Goal: Transaction & Acquisition: Purchase product/service

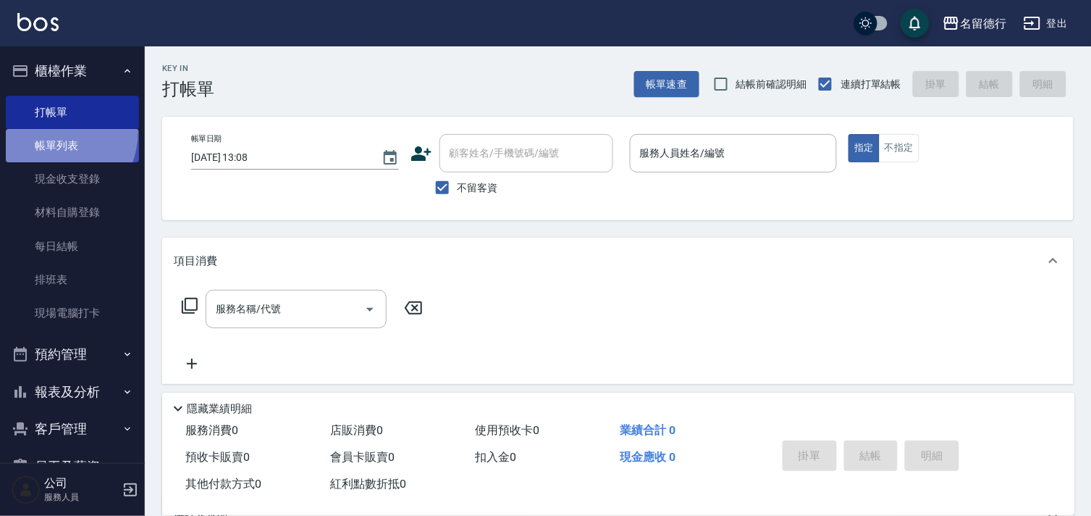
click at [40, 130] on link "帳單列表" at bounding box center [72, 145] width 133 height 33
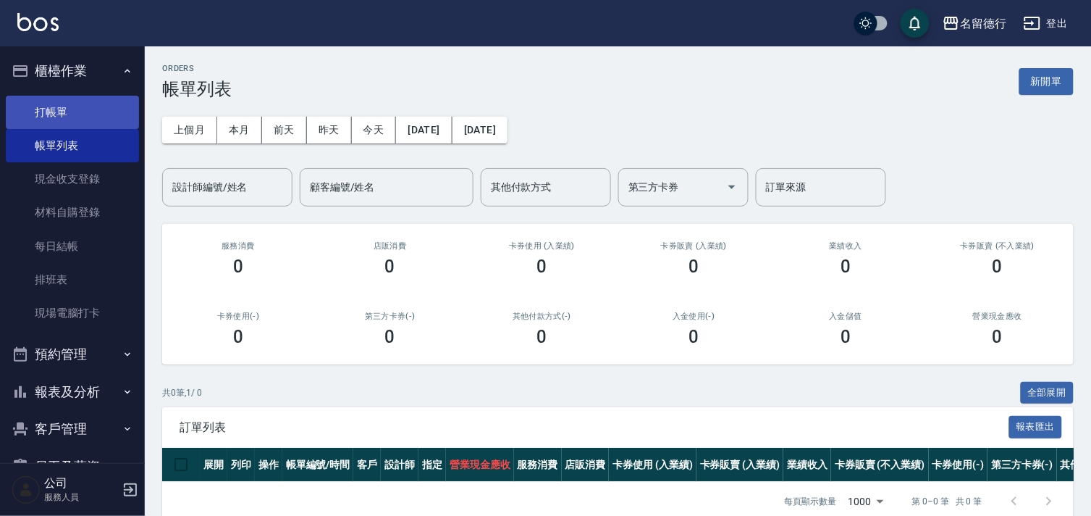
click at [54, 109] on link "打帳單" at bounding box center [72, 112] width 133 height 33
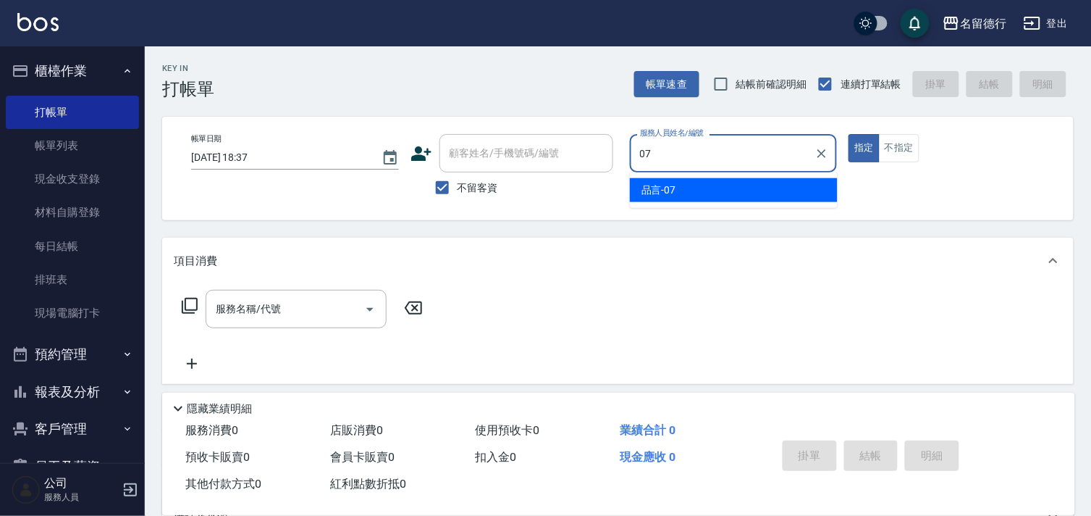
click at [656, 196] on span "品言 -07" at bounding box center [659, 189] width 35 height 15
type input "品言-07"
click at [303, 306] on input "服務名稱/代號" at bounding box center [285, 308] width 146 height 25
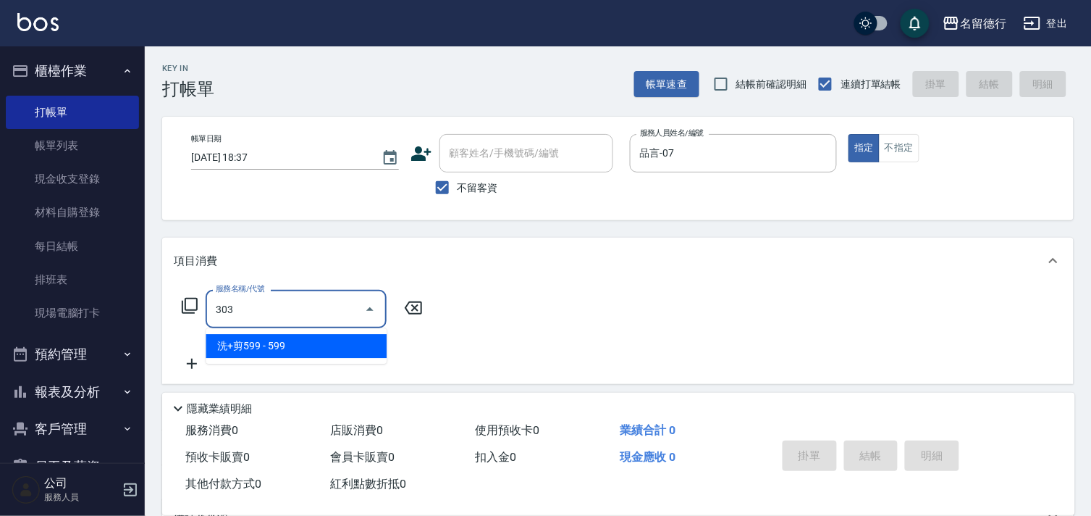
click at [324, 337] on span "洗+剪599 - 599" at bounding box center [296, 346] width 181 height 24
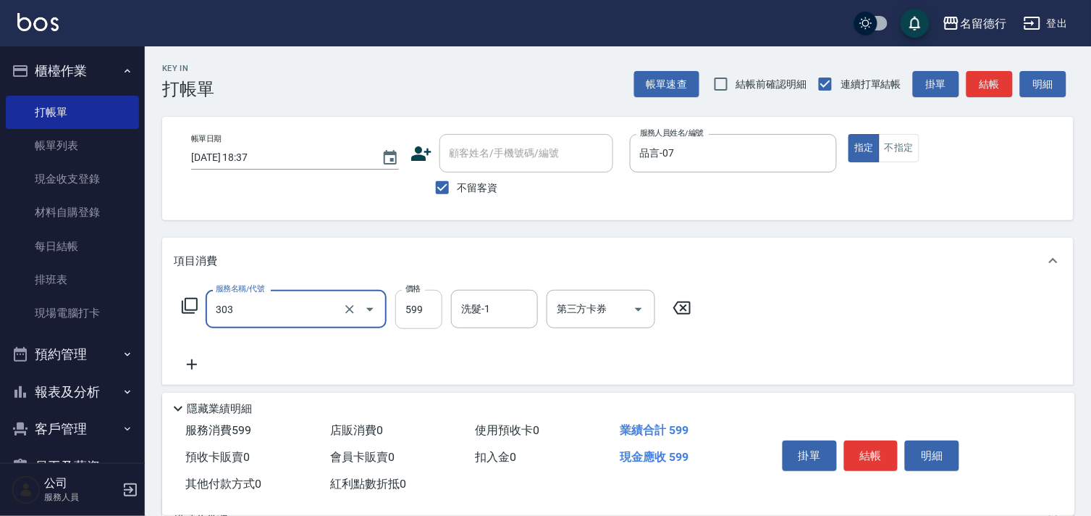
type input "洗+剪599(303)"
click at [421, 313] on input "599" at bounding box center [418, 309] width 47 height 39
type input "900"
click at [471, 308] on div "洗髮-1 洗髮-1" at bounding box center [494, 309] width 87 height 38
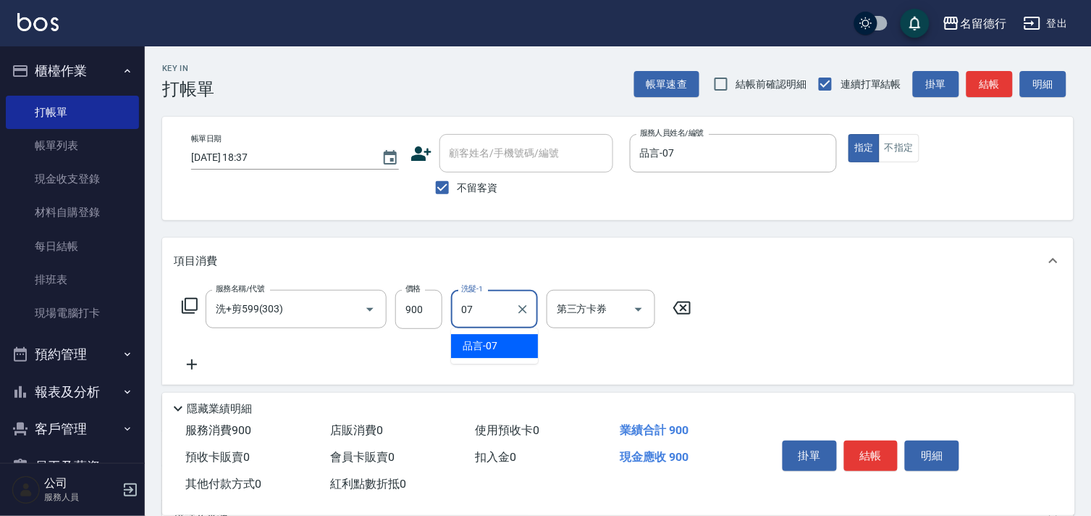
click at [474, 340] on span "品言 -07" at bounding box center [480, 345] width 35 height 15
type input "品言-07"
click at [889, 344] on div "服務名稱/代號 洗+剪599(303) 服務名稱/代號 價格 900 價格 洗髮-1 品言-07 洗髮-1 第三方卡券 第三方卡券" at bounding box center [618, 334] width 912 height 101
click at [191, 361] on icon at bounding box center [192, 364] width 36 height 17
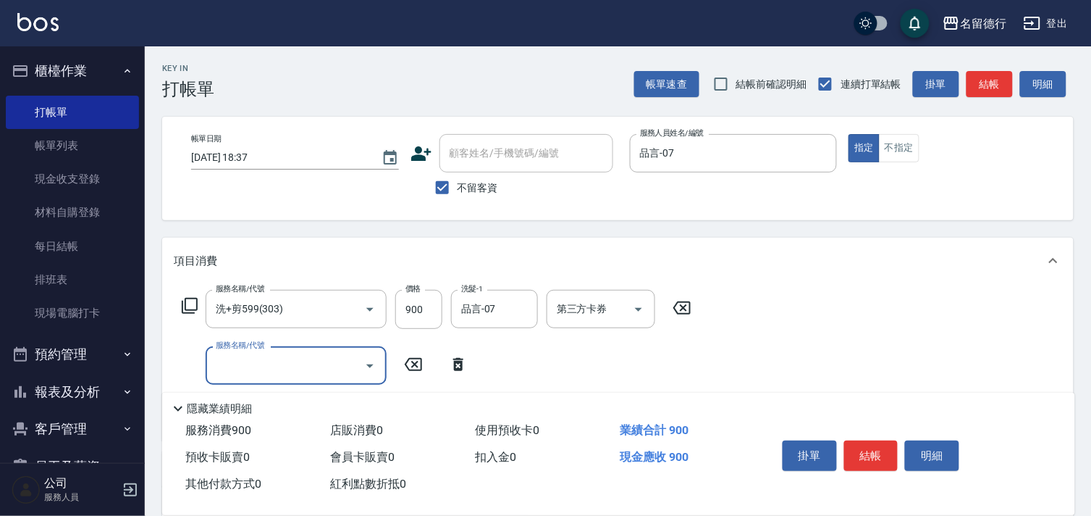
click at [196, 308] on icon at bounding box center [190, 306] width 16 height 16
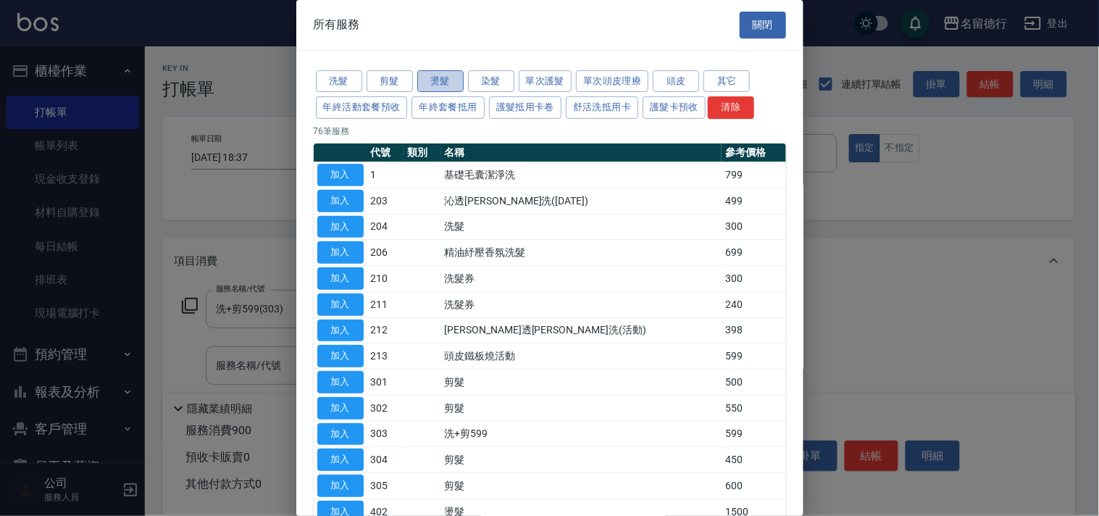
click at [445, 88] on button "燙髮" at bounding box center [440, 81] width 46 height 22
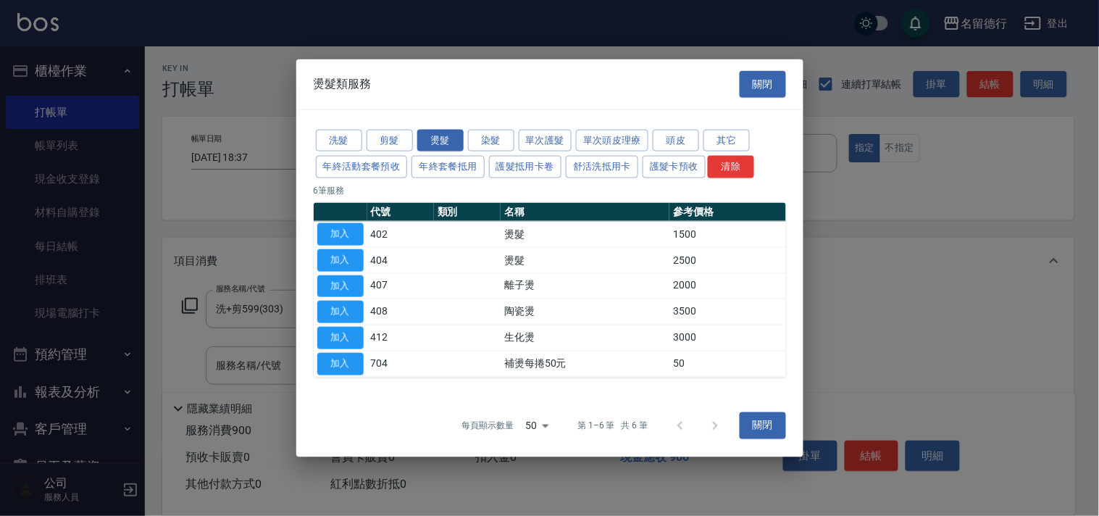
click at [349, 364] on button "加入" at bounding box center [340, 363] width 46 height 22
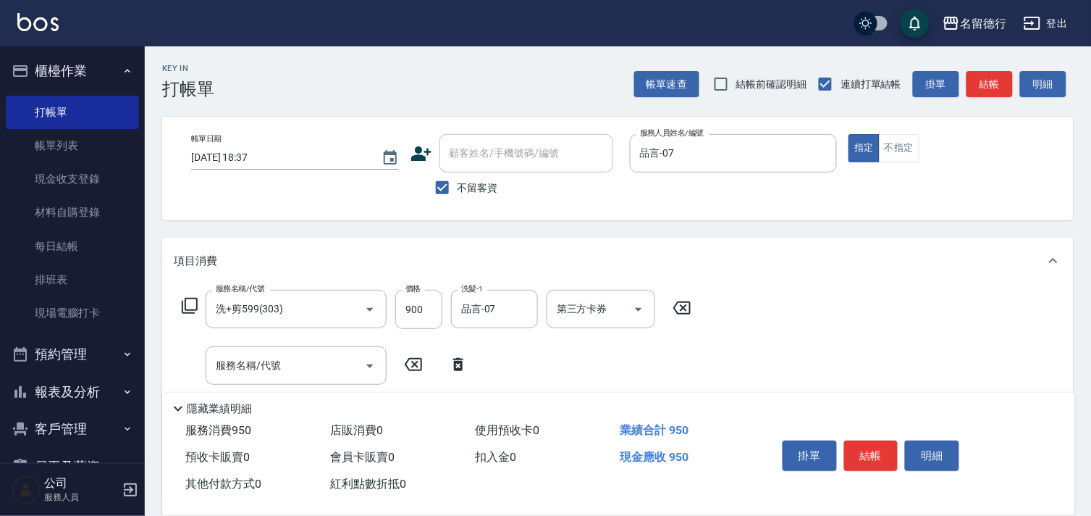
scroll to position [80, 0]
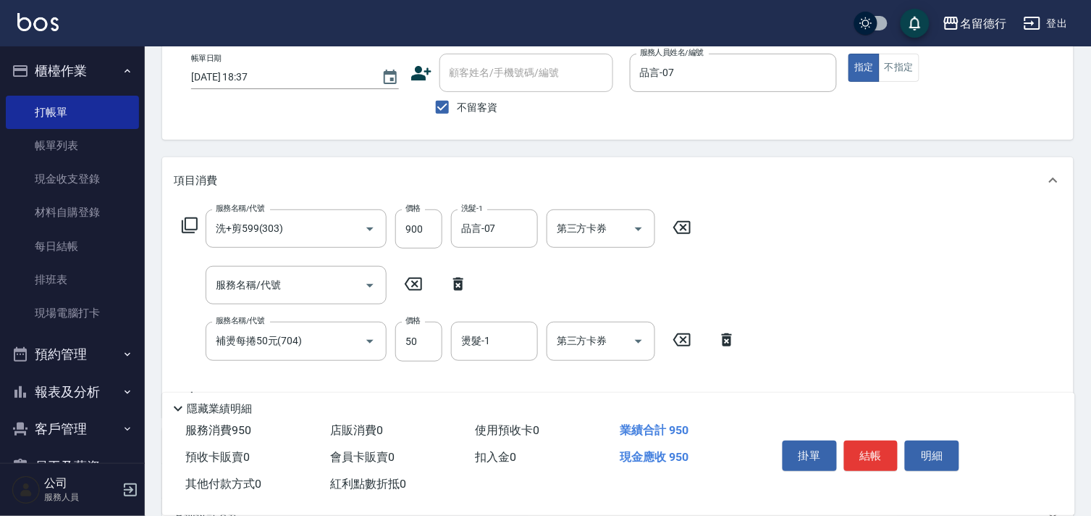
click at [461, 275] on icon at bounding box center [458, 283] width 36 height 17
type input "補燙每捲50元(704)"
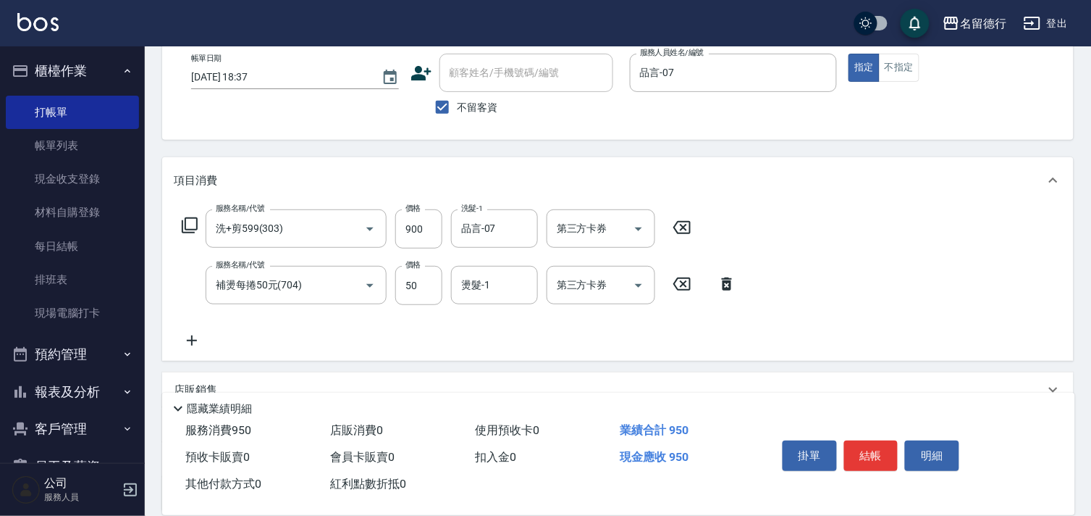
click at [417, 340] on div "服務名稱/代號 洗+剪599(303) 服務名稱/代號 價格 900 價格 洗髮-1 品言-07 洗髮-1 第三方卡券 第三方卡券 服務名稱/代號 補燙每捲5…" at bounding box center [459, 279] width 571 height 140
click at [416, 291] on input "50" at bounding box center [418, 285] width 47 height 39
type input "100"
click at [493, 285] on input "0" at bounding box center [495, 284] width 74 height 25
click at [505, 327] on div "品言 -07" at bounding box center [494, 322] width 87 height 24
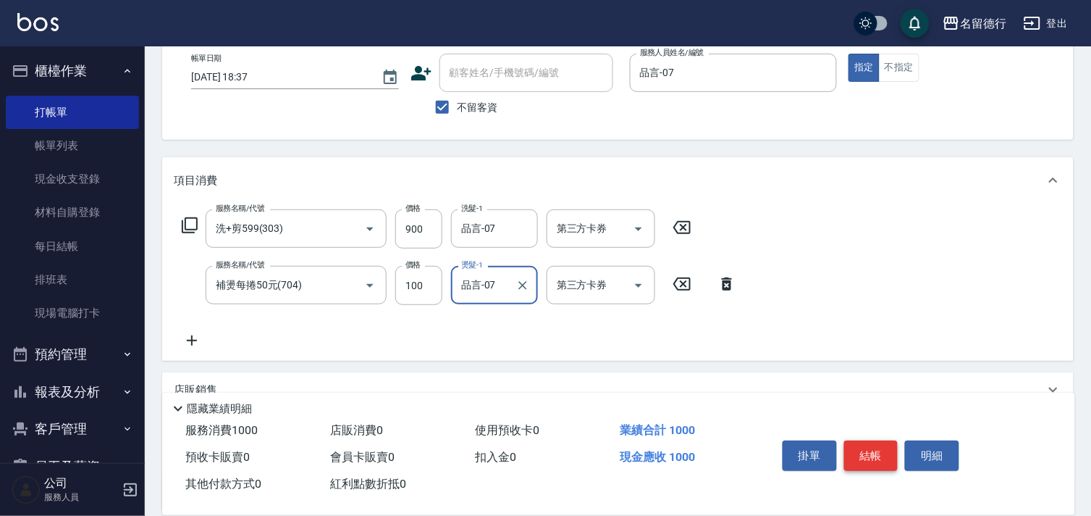
type input "品言-07"
click at [873, 453] on button "結帳" at bounding box center [871, 455] width 54 height 30
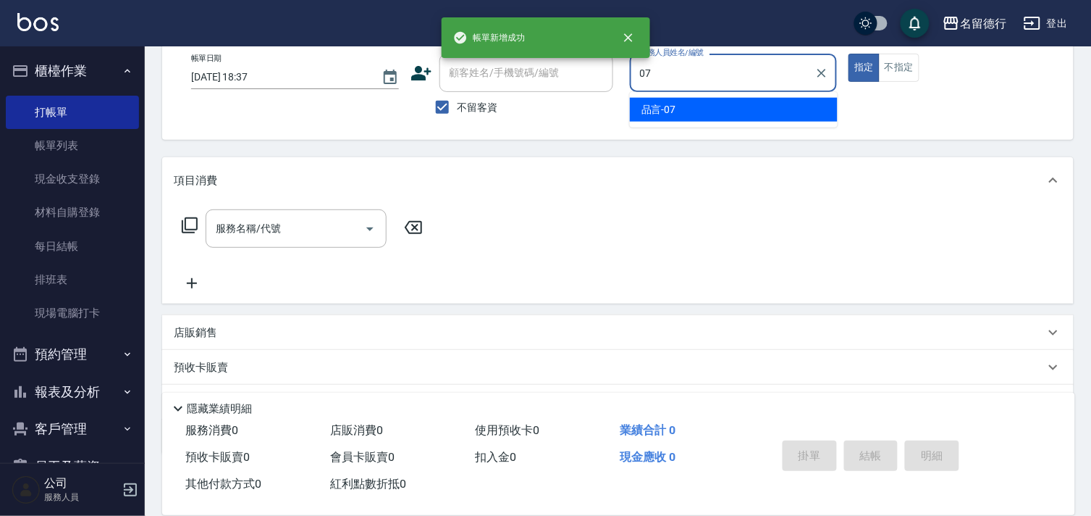
click at [693, 106] on div "品言 -07" at bounding box center [734, 110] width 208 height 24
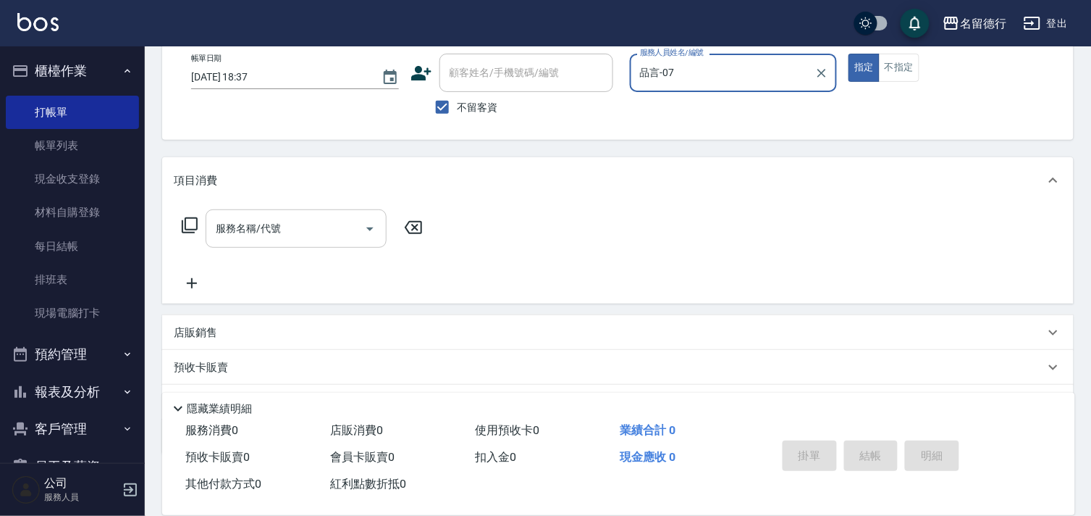
type input "品言-07"
click at [243, 240] on input "服務名稱/代號" at bounding box center [285, 228] width 146 height 25
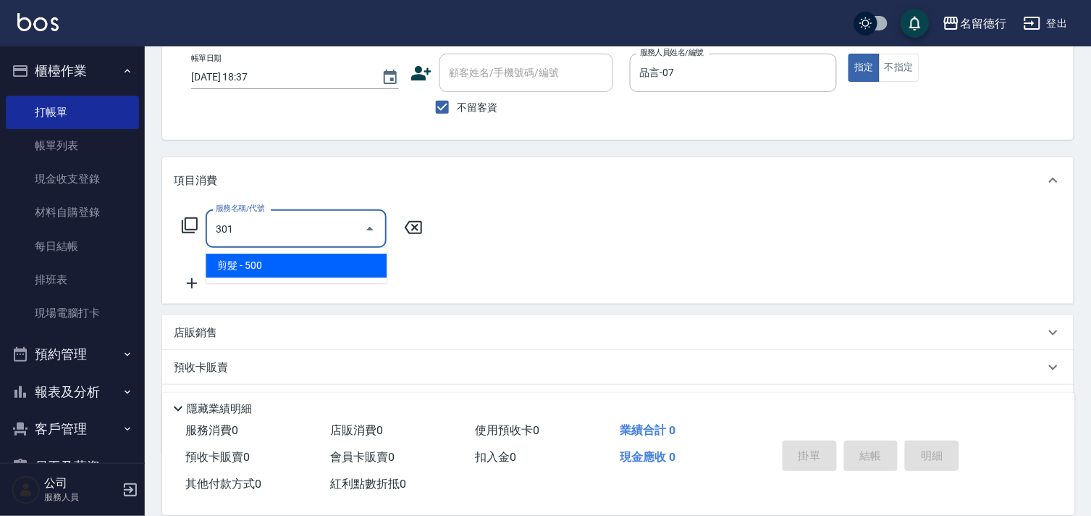
click at [262, 266] on span "剪髮 - 500" at bounding box center [296, 265] width 181 height 24
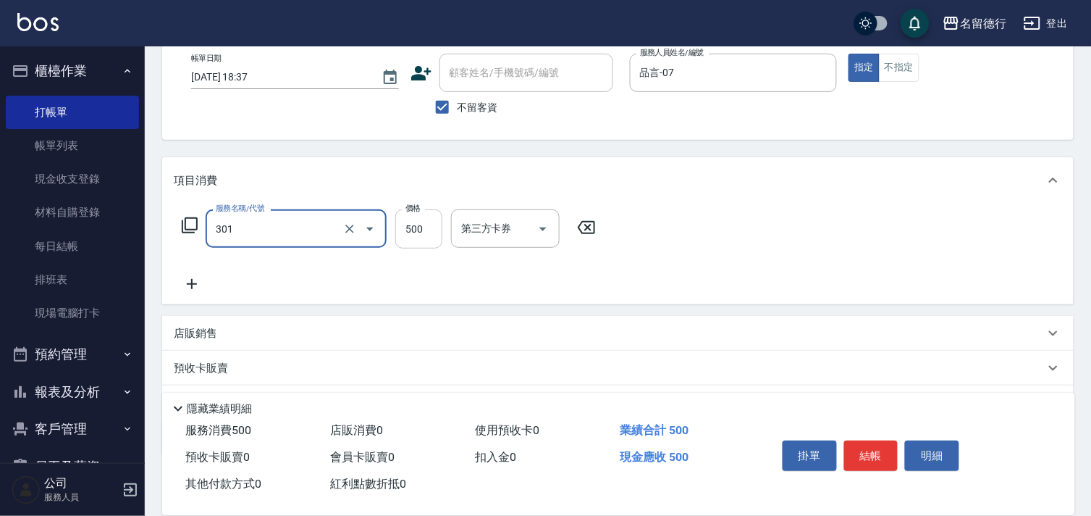
click at [398, 230] on input "500" at bounding box center [418, 228] width 47 height 39
type input "剪髮(301)"
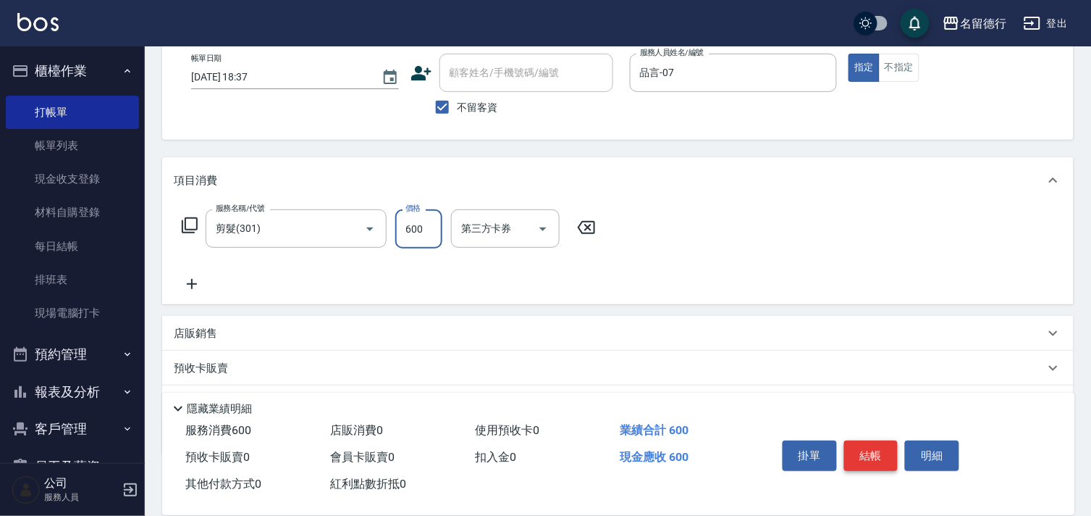
type input "600"
click at [864, 454] on button "結帳" at bounding box center [871, 455] width 54 height 30
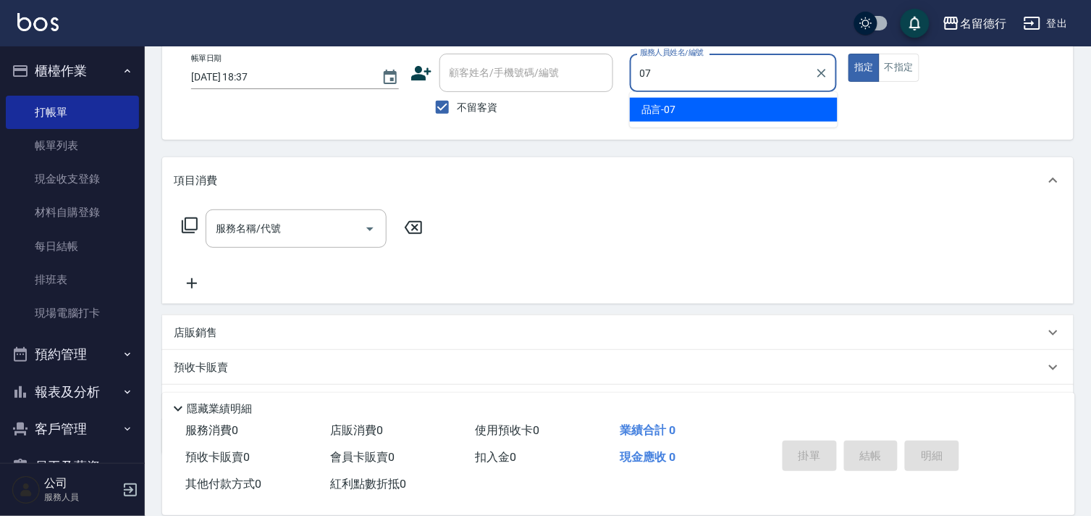
click at [679, 109] on div "品言 -07" at bounding box center [734, 110] width 208 height 24
type input "品言-07"
click at [270, 232] on input "服務名稱/代號" at bounding box center [285, 228] width 146 height 25
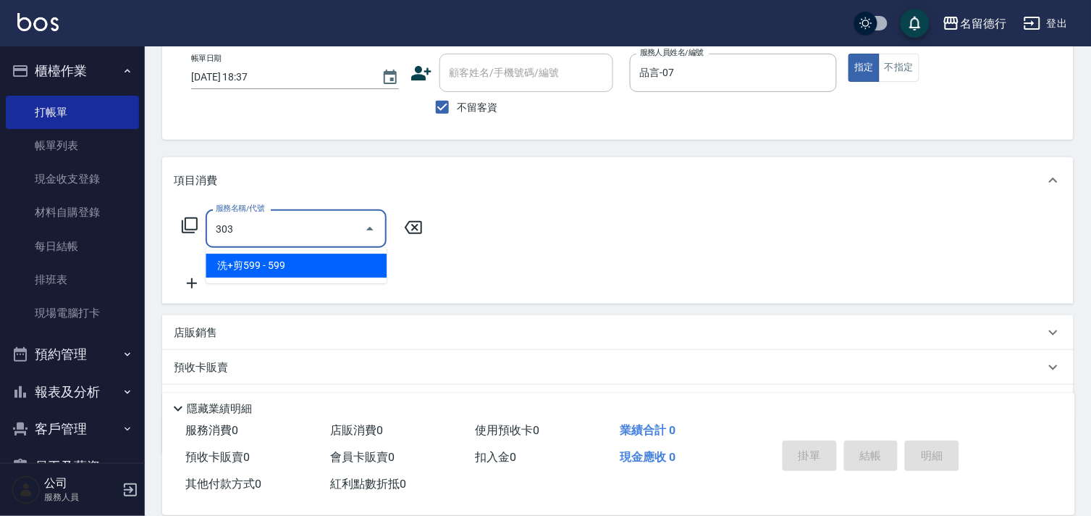
click at [320, 259] on span "洗+剪599 - 599" at bounding box center [296, 265] width 181 height 24
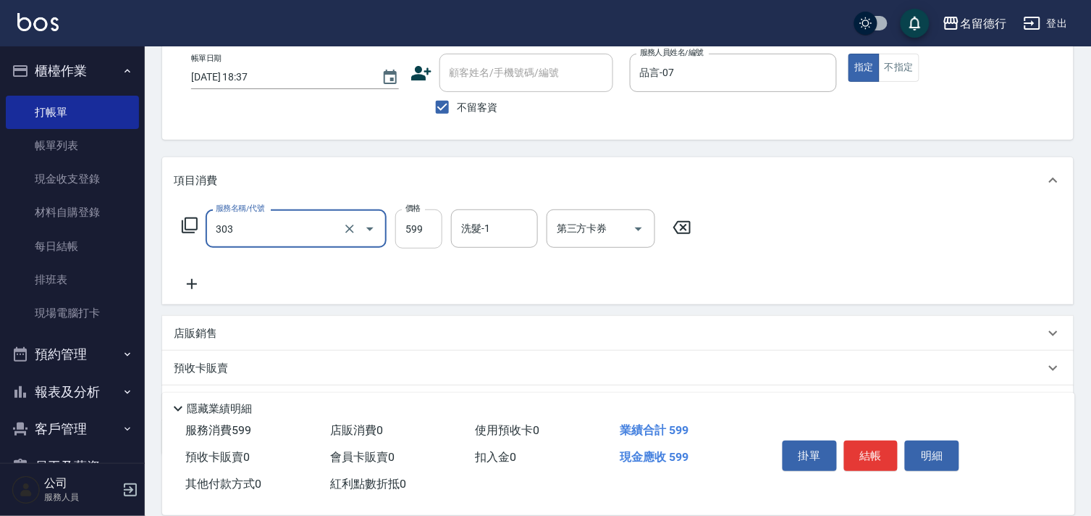
click at [415, 227] on input "599" at bounding box center [418, 228] width 47 height 39
type input "洗+剪599(303)"
type input "900"
click at [508, 226] on input "洗髮-1" at bounding box center [495, 228] width 74 height 25
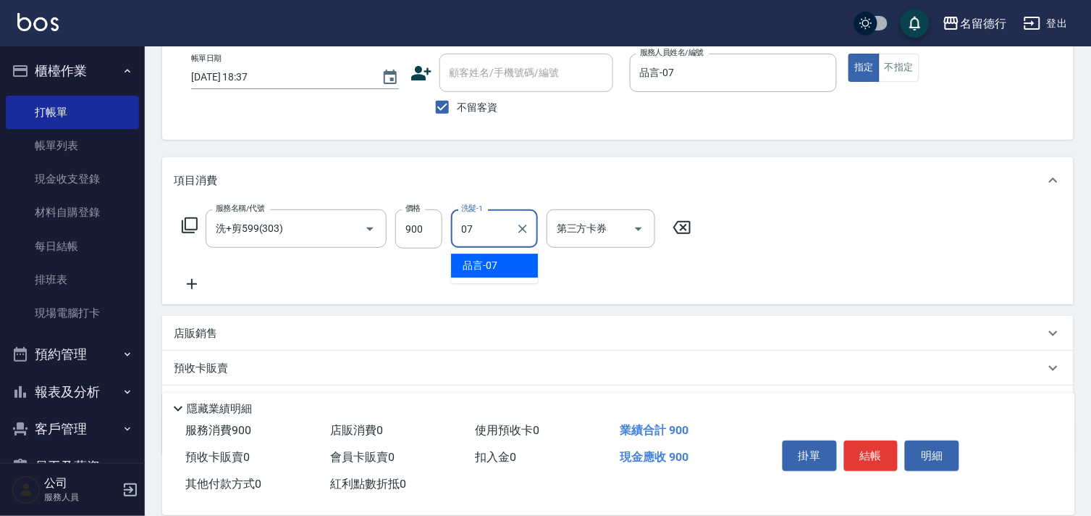
click at [516, 268] on div "品言 -07" at bounding box center [494, 265] width 87 height 24
type input "品言-07"
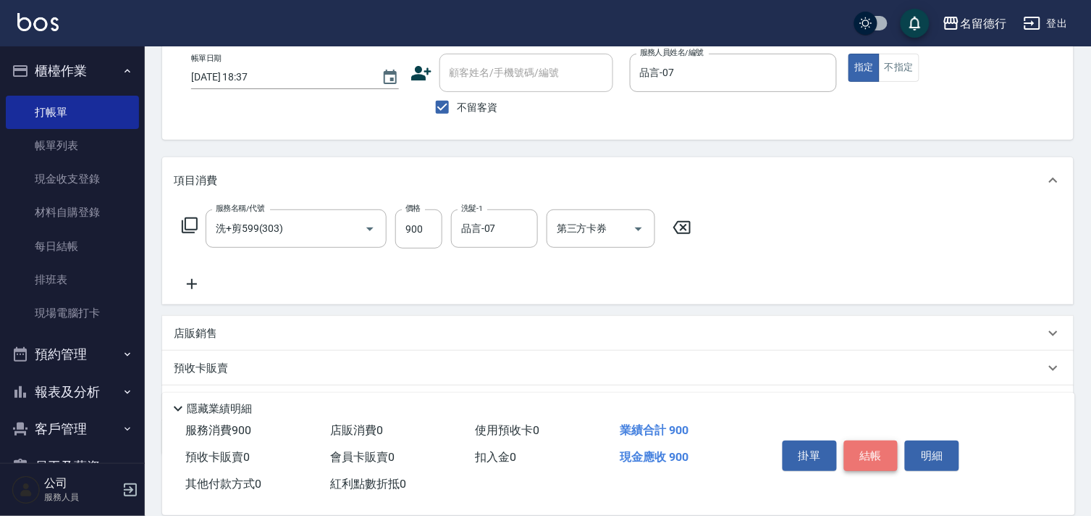
click at [865, 444] on button "結帳" at bounding box center [871, 455] width 54 height 30
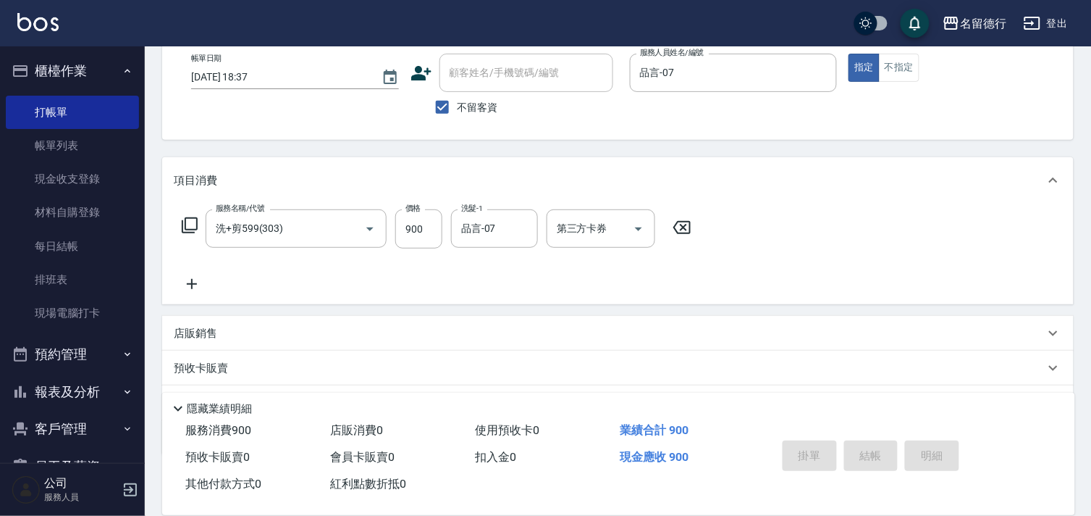
type input "[DATE] 18:38"
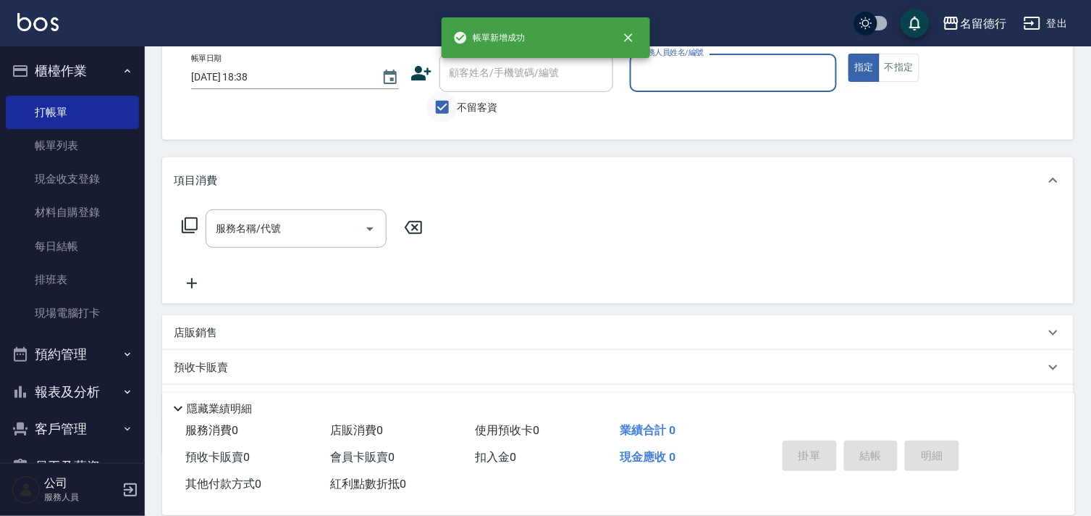
click at [449, 109] on input "不留客資" at bounding box center [442, 107] width 30 height 30
checkbox input "false"
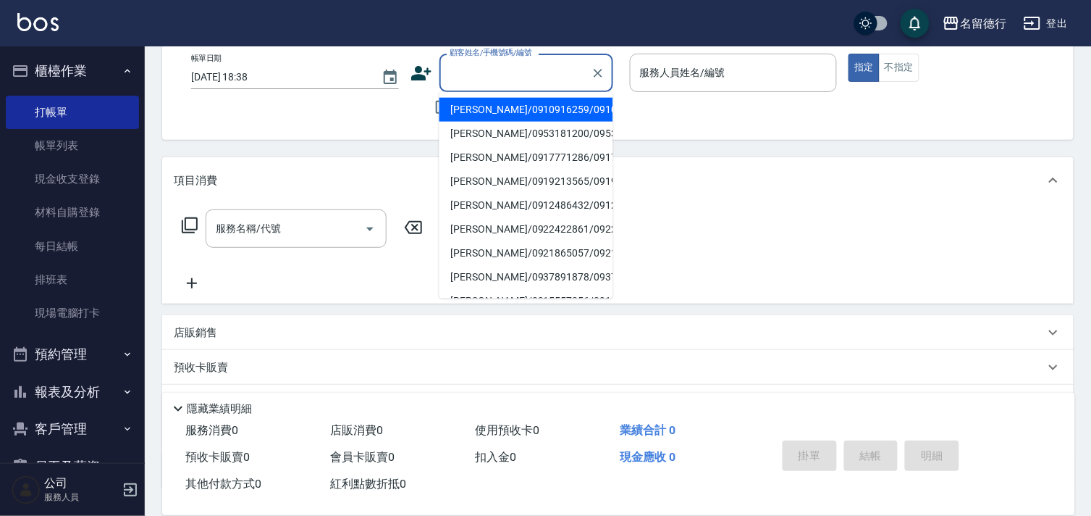
click at [452, 78] on input "顧客姓名/手機號碼/編號" at bounding box center [515, 72] width 139 height 25
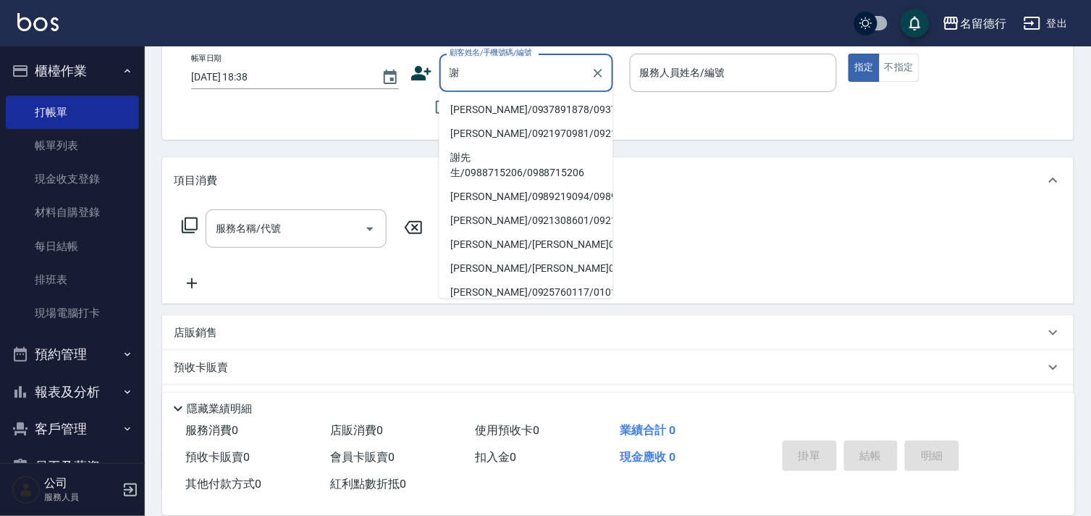
click at [481, 109] on li "[PERSON_NAME]/0937891878/0937891878" at bounding box center [527, 110] width 174 height 24
type input "[PERSON_NAME]/0937891878/0937891878"
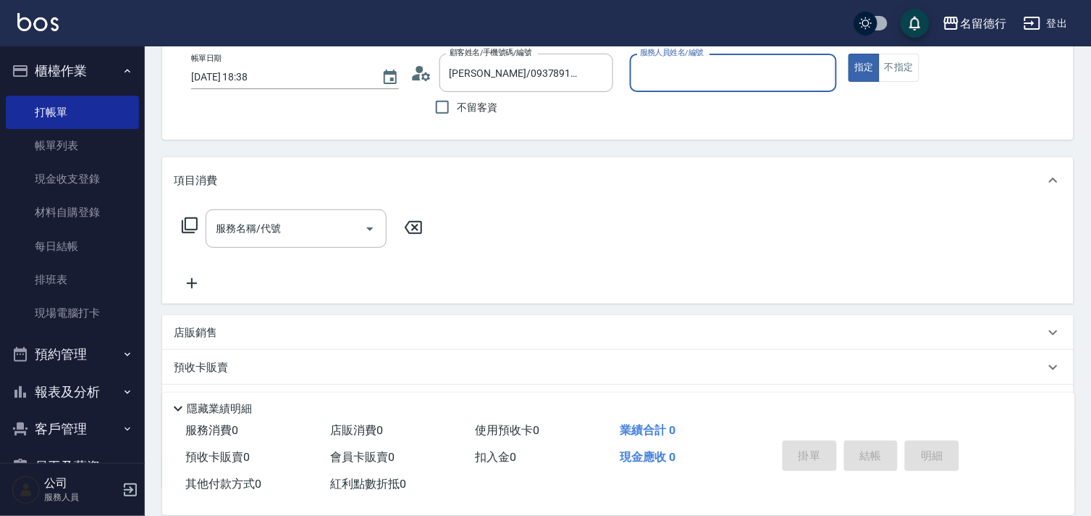
type input "品言-07"
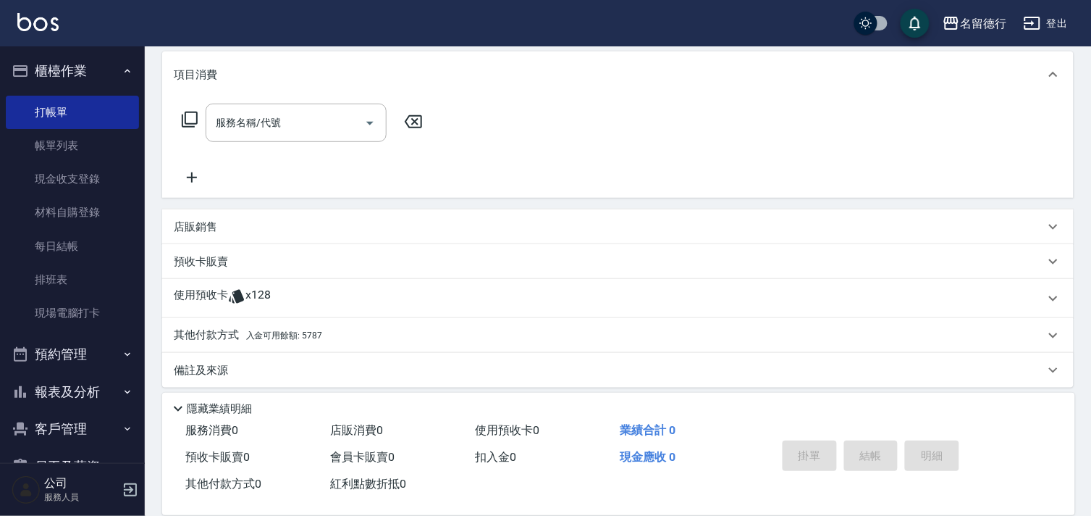
scroll to position [194, 0]
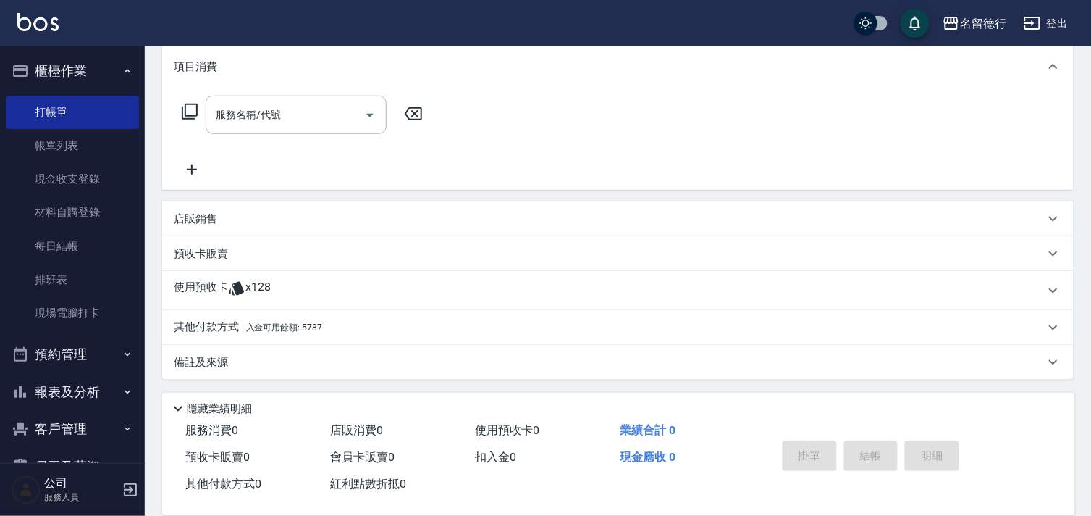
click at [238, 290] on icon at bounding box center [236, 289] width 15 height 14
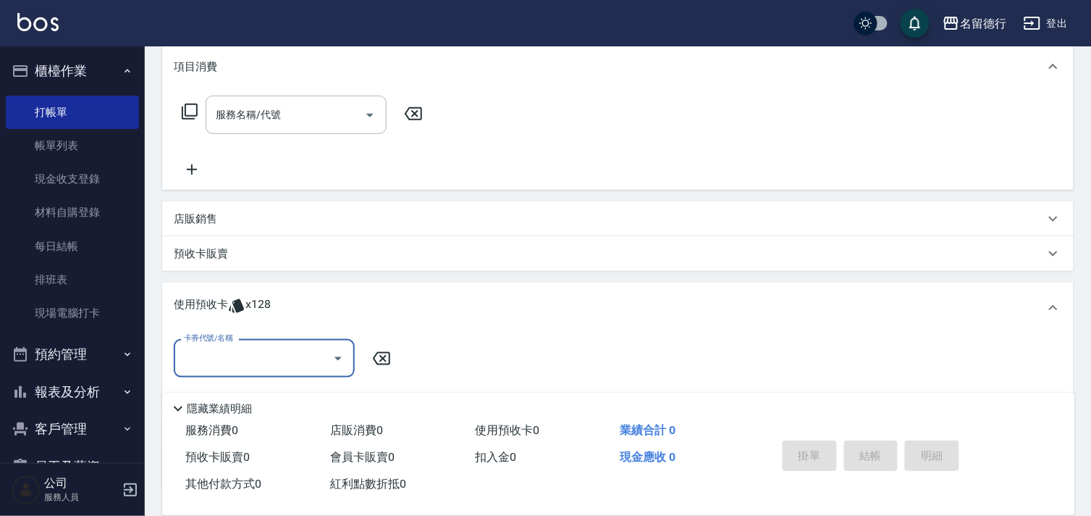
scroll to position [0, 0]
click at [245, 342] on div "卡券代號/名稱" at bounding box center [264, 358] width 181 height 38
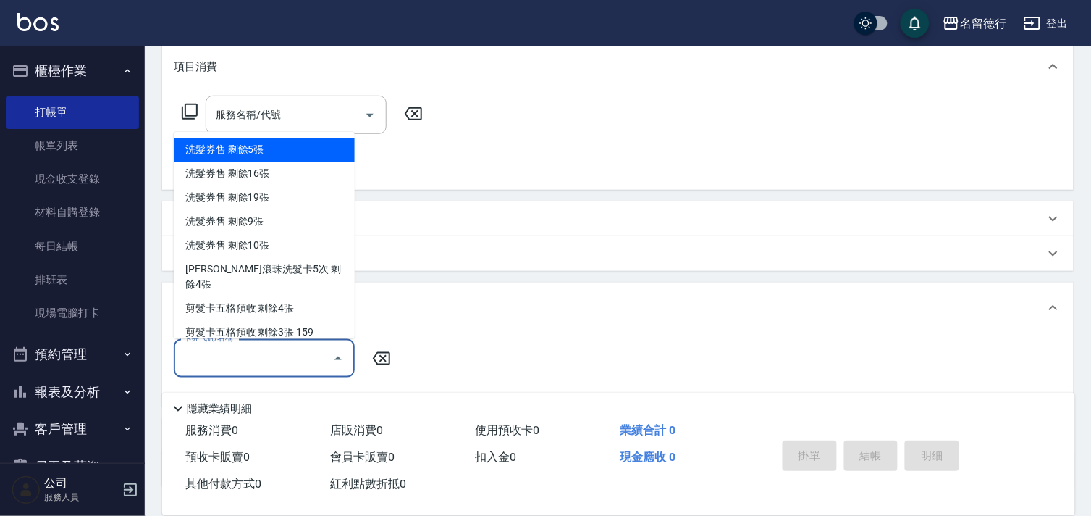
click at [270, 157] on div "洗髮券售 剩餘5張" at bounding box center [264, 150] width 181 height 24
type input "洗髮券售"
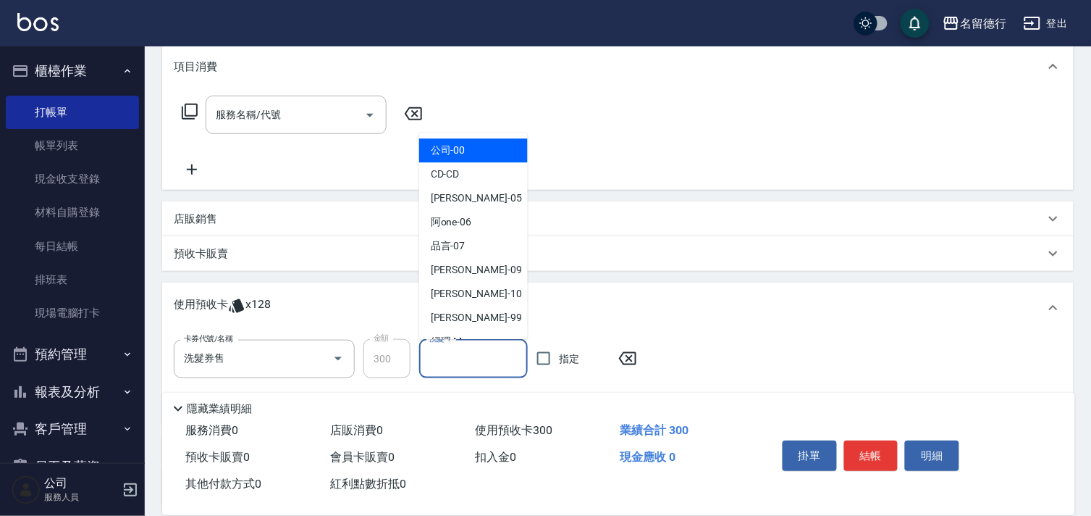
click at [476, 358] on input "洗髮-1" at bounding box center [474, 358] width 96 height 25
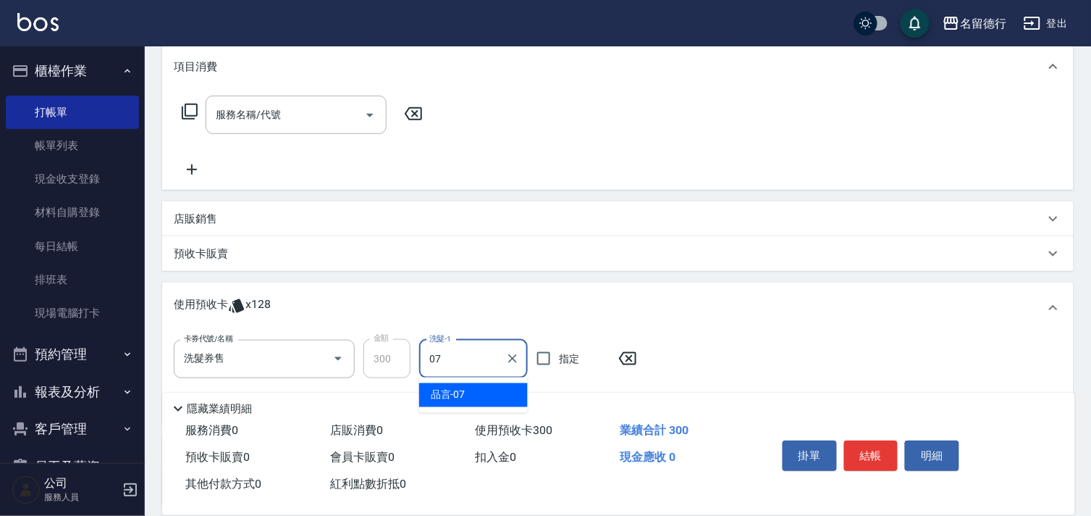
click at [495, 394] on div "品言 -07" at bounding box center [473, 395] width 109 height 24
type input "品言-07"
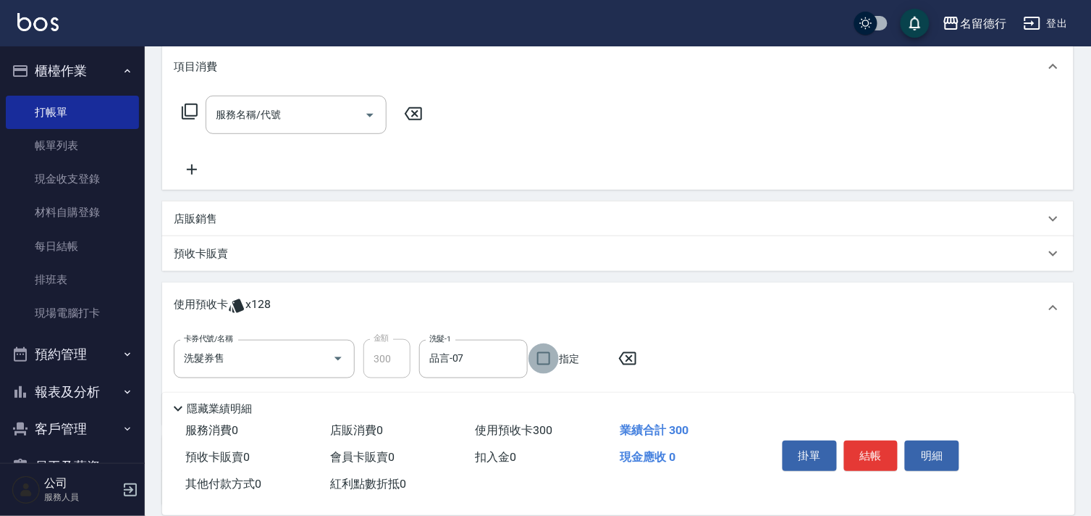
click at [547, 351] on input "指定" at bounding box center [544, 358] width 30 height 30
checkbox input "true"
click at [875, 456] on button "結帳" at bounding box center [871, 455] width 54 height 30
